Goal: Transaction & Acquisition: Purchase product/service

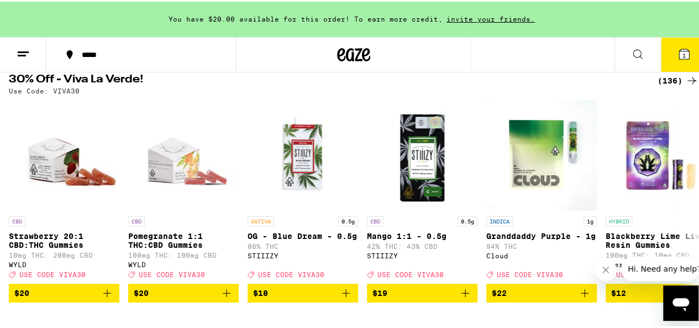
scroll to position [124, 0]
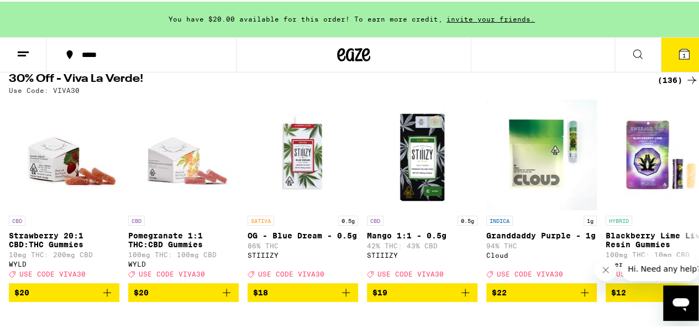
click at [658, 79] on div "(136)" at bounding box center [677, 78] width 41 height 13
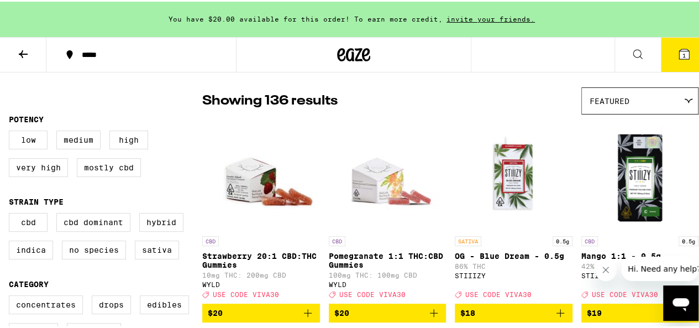
scroll to position [78, 0]
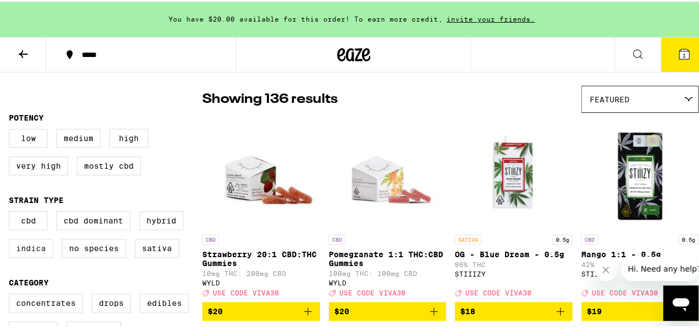
click at [35, 256] on label "Indica" at bounding box center [31, 246] width 44 height 19
click at [12, 212] on input "Indica" at bounding box center [11, 211] width 1 height 1
checkbox input "true"
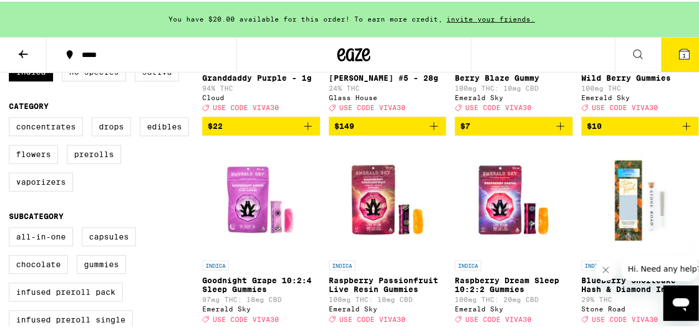
scroll to position [199, 0]
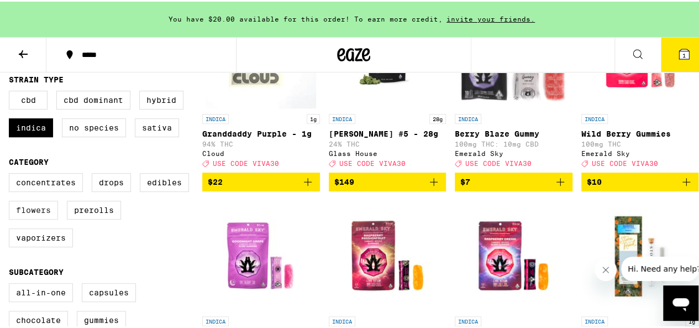
click at [40, 218] on label "Flowers" at bounding box center [33, 208] width 49 height 19
click at [12, 173] on input "Flowers" at bounding box center [11, 173] width 1 height 1
checkbox input "true"
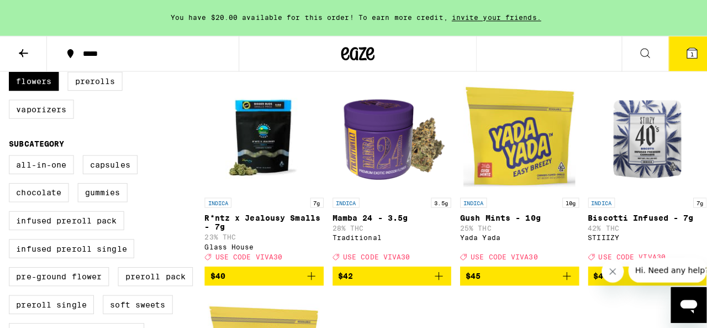
scroll to position [327, 0]
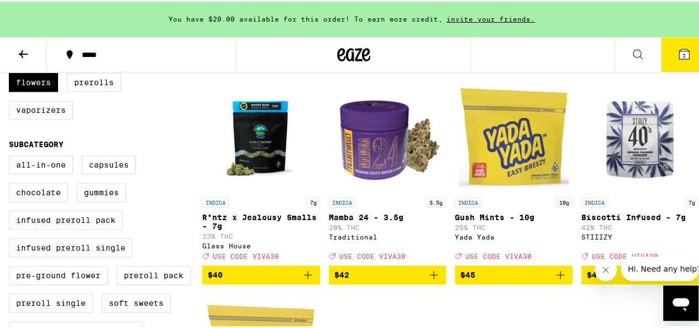
click at [369, 168] on img "Open page for Mamba 24 - 3.5g from Traditional" at bounding box center [387, 135] width 111 height 111
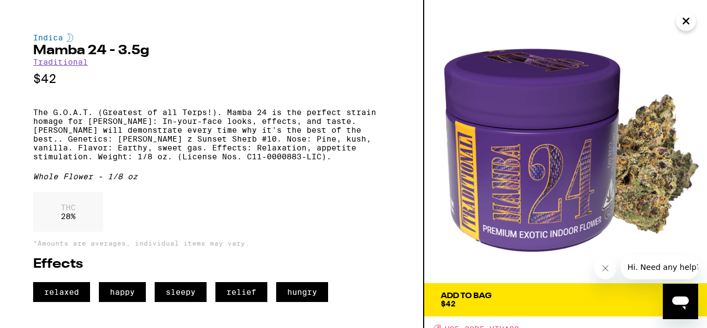
scroll to position [7, 0]
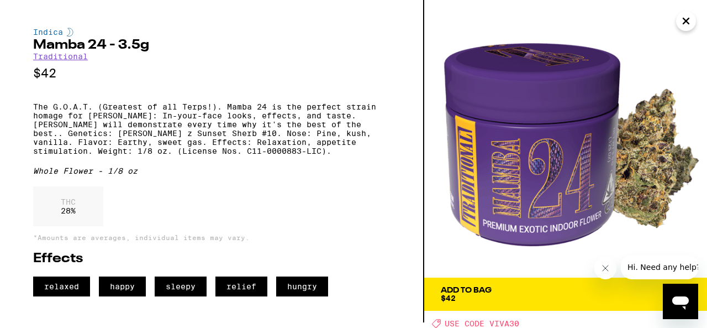
click at [605, 269] on icon "Close message from company" at bounding box center [605, 268] width 9 height 9
click at [578, 291] on span "Add To Bag $42" at bounding box center [566, 293] width 250 height 15
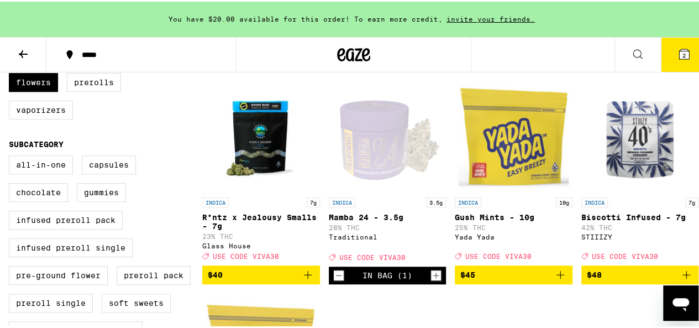
click at [682, 51] on span "2" at bounding box center [683, 53] width 3 height 7
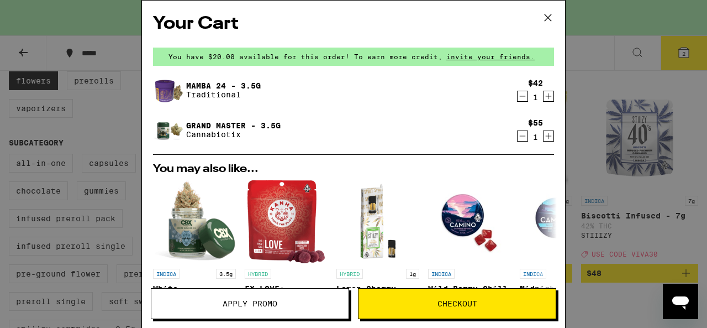
click at [520, 136] on icon "Decrement" at bounding box center [523, 136] width 6 height 0
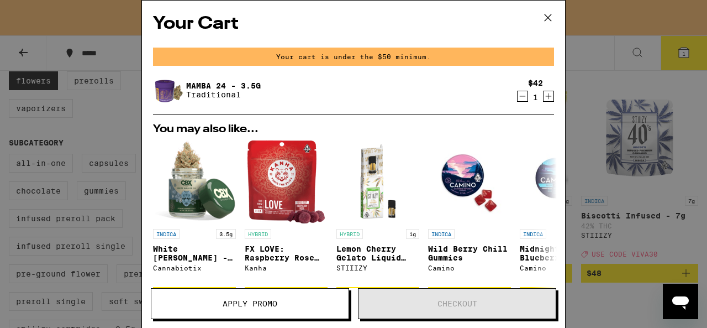
click at [544, 99] on icon "Increment" at bounding box center [549, 96] width 10 height 13
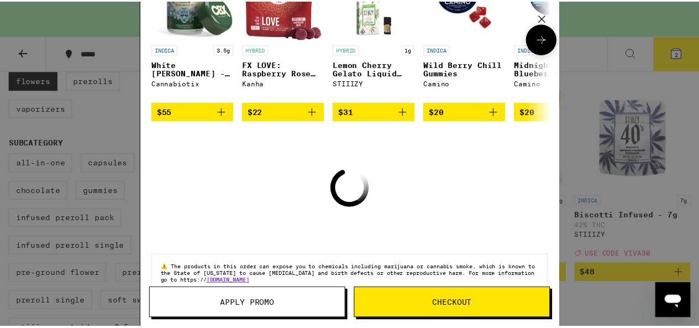
scroll to position [186, 0]
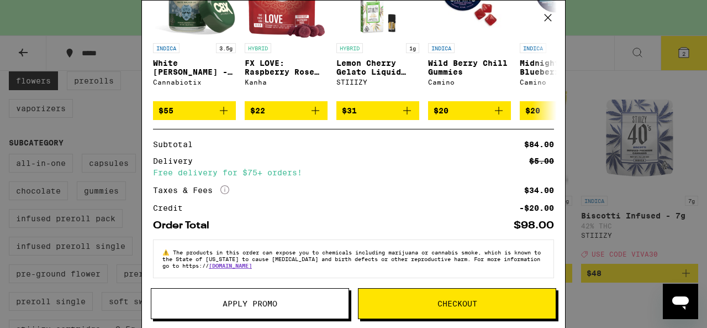
click at [281, 303] on span "Apply Promo" at bounding box center [249, 303] width 197 height 8
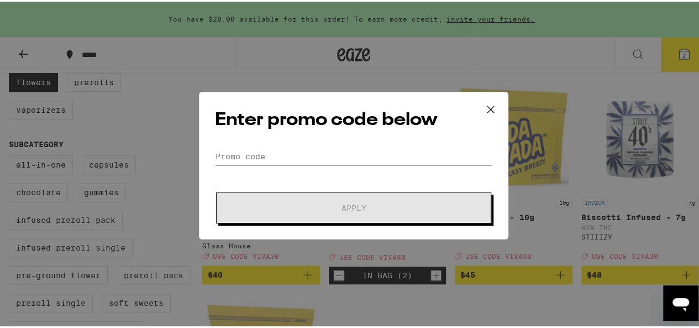
click at [268, 155] on input "Promo Code" at bounding box center [353, 154] width 277 height 17
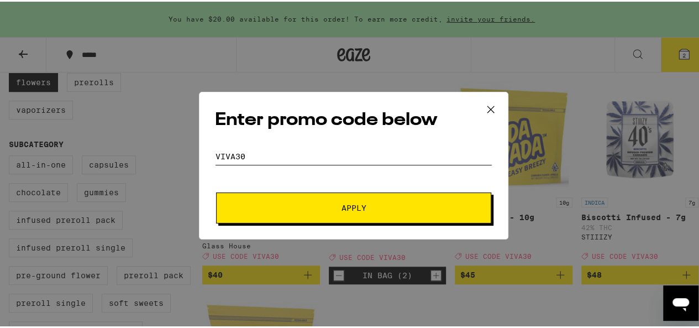
type input "VIVA30"
click at [319, 199] on button "Apply" at bounding box center [353, 206] width 275 height 31
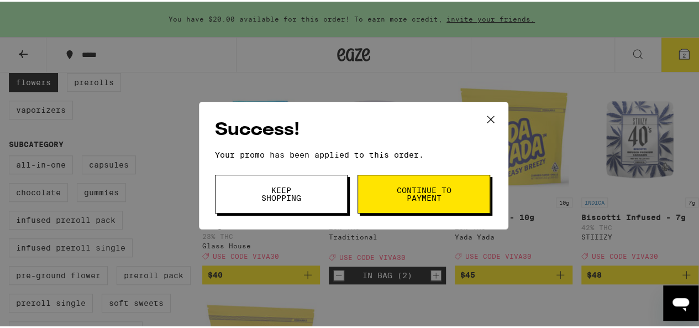
click at [382, 194] on button "Continue to payment" at bounding box center [423, 192] width 133 height 39
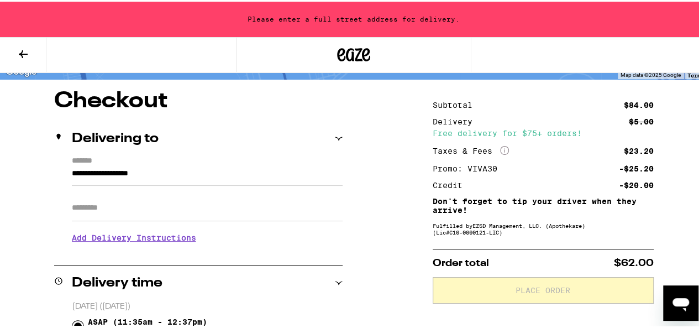
scroll to position [81, 0]
